Goal: Transaction & Acquisition: Purchase product/service

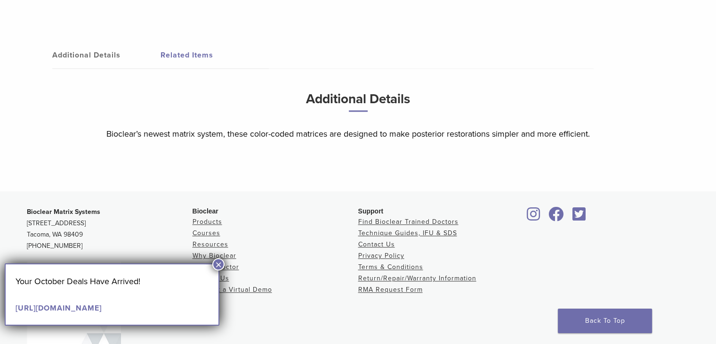
scroll to position [1119, 0]
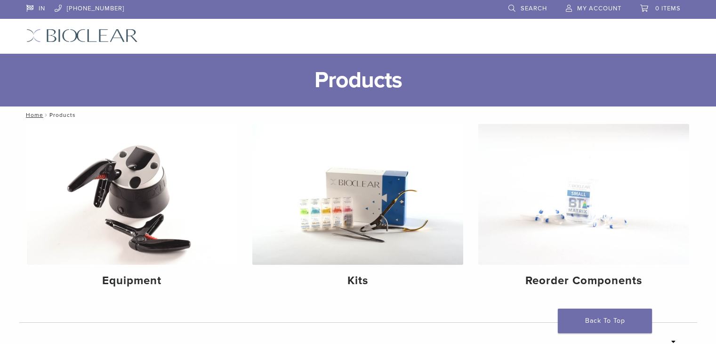
scroll to position [45, 0]
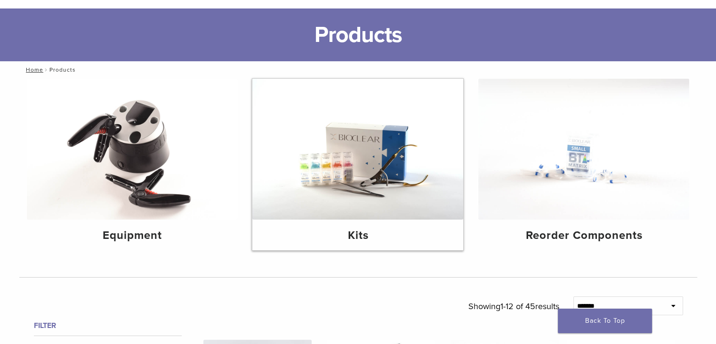
click at [335, 187] on img at bounding box center [357, 149] width 211 height 141
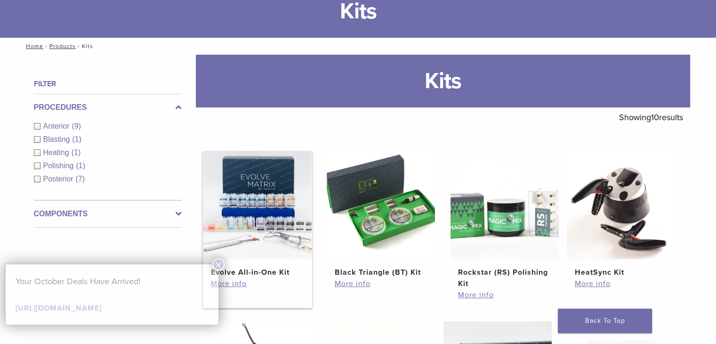
scroll to position [73, 0]
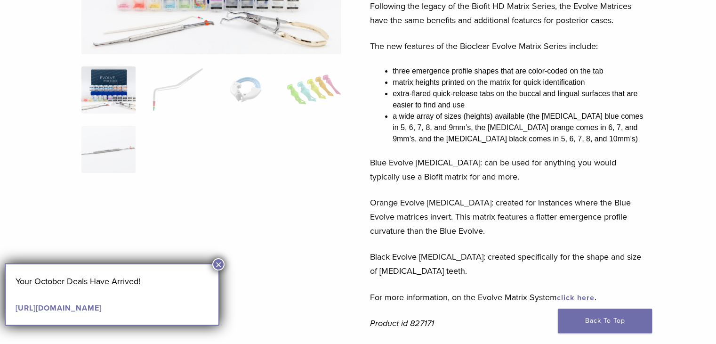
scroll to position [157, 0]
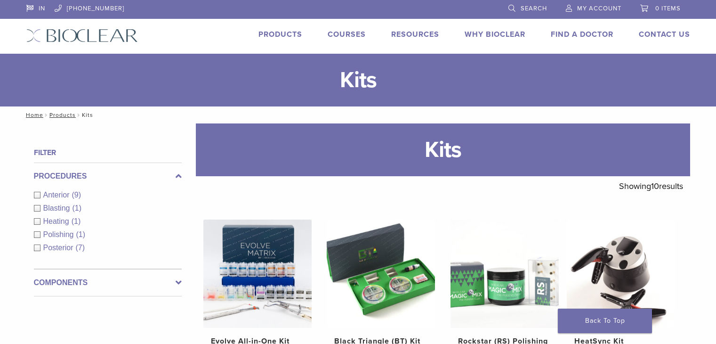
scroll to position [61, 0]
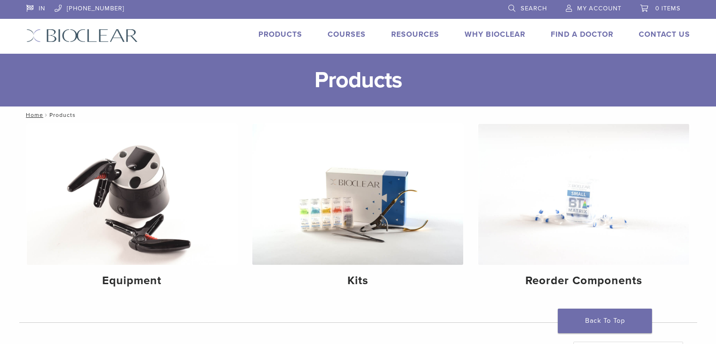
scroll to position [45, 0]
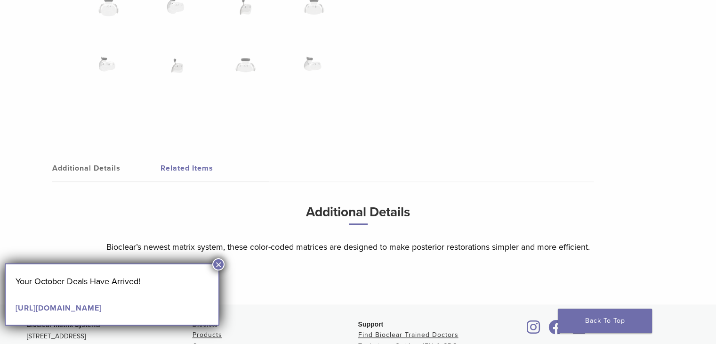
scroll to position [1119, 0]
